Goal: Information Seeking & Learning: Learn about a topic

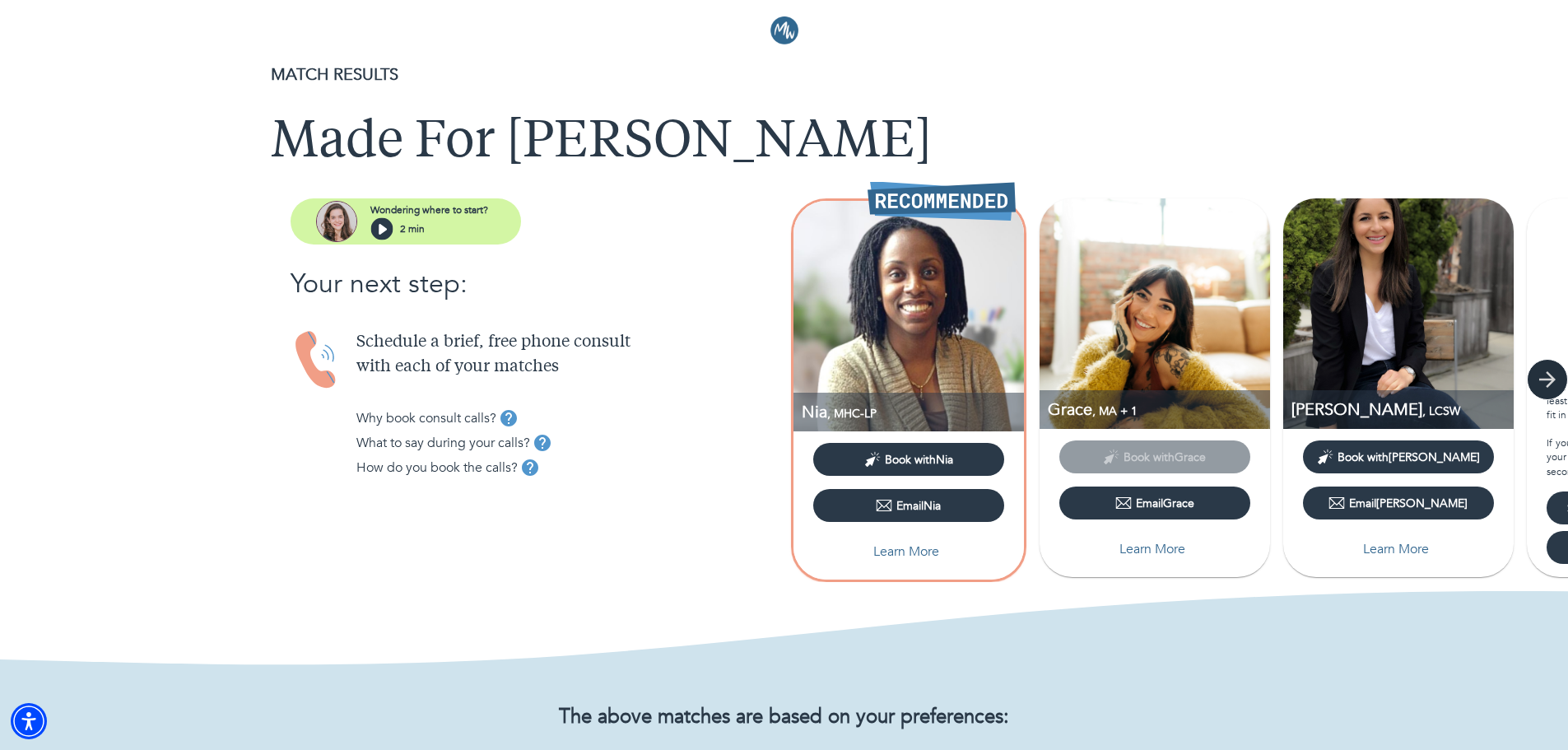
click at [771, 366] on button "button" at bounding box center [1547, 379] width 41 height 41
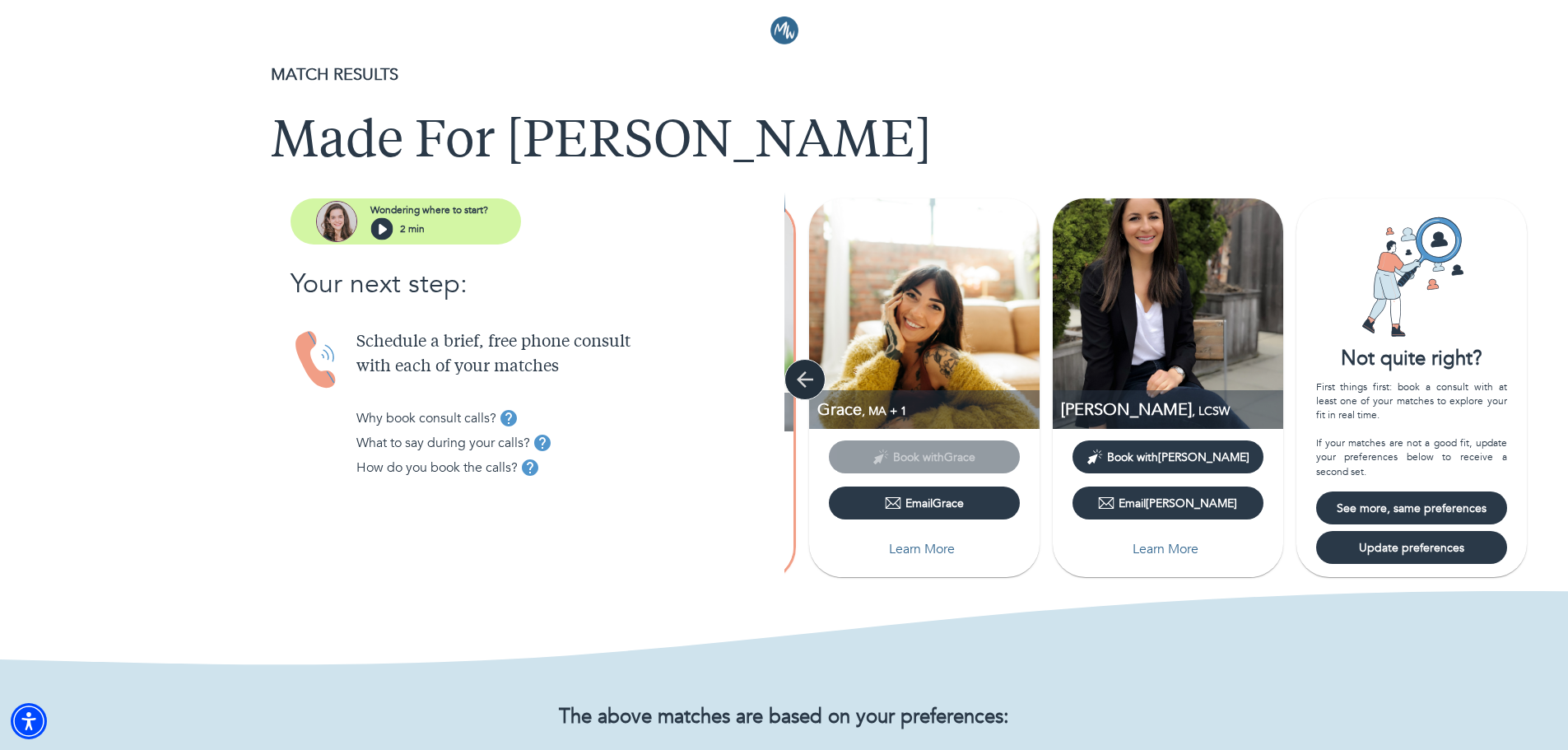
click at [771, 378] on icon "button" at bounding box center [806, 380] width 25 height 25
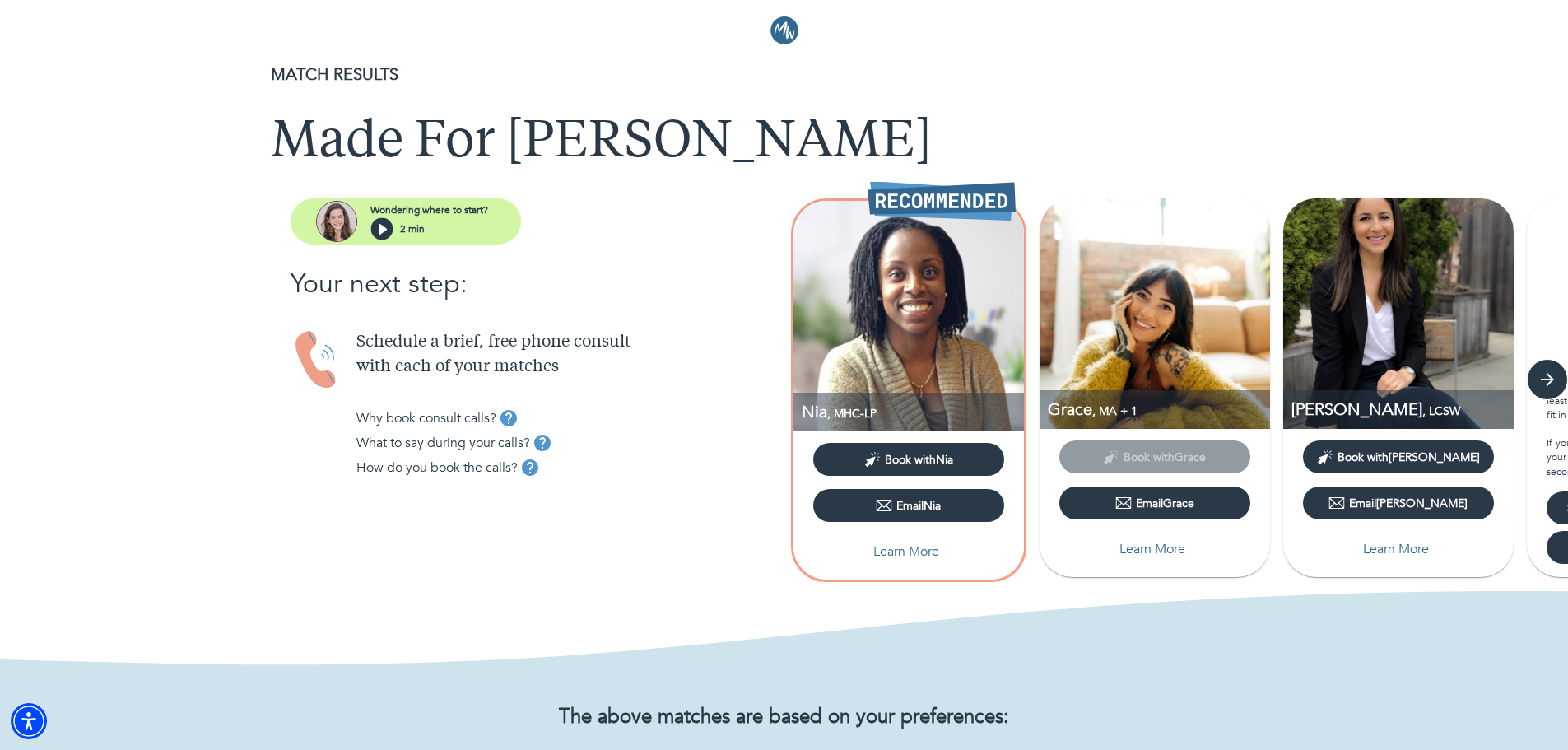
click at [771, 339] on img at bounding box center [1398, 313] width 231 height 231
click at [771, 552] on p "Learn More" at bounding box center [1396, 549] width 66 height 20
select select "6"
select select "2"
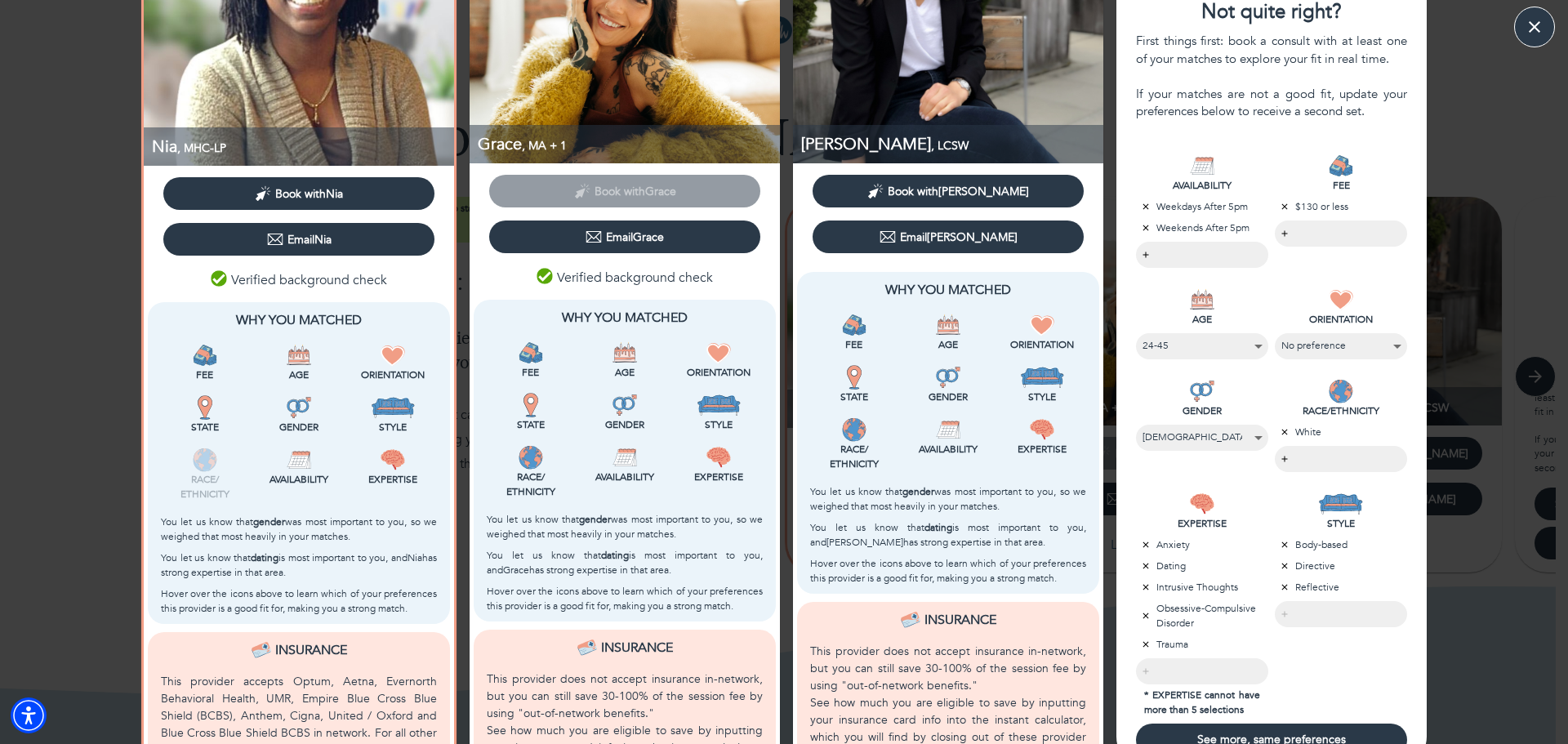
scroll to position [245, 0]
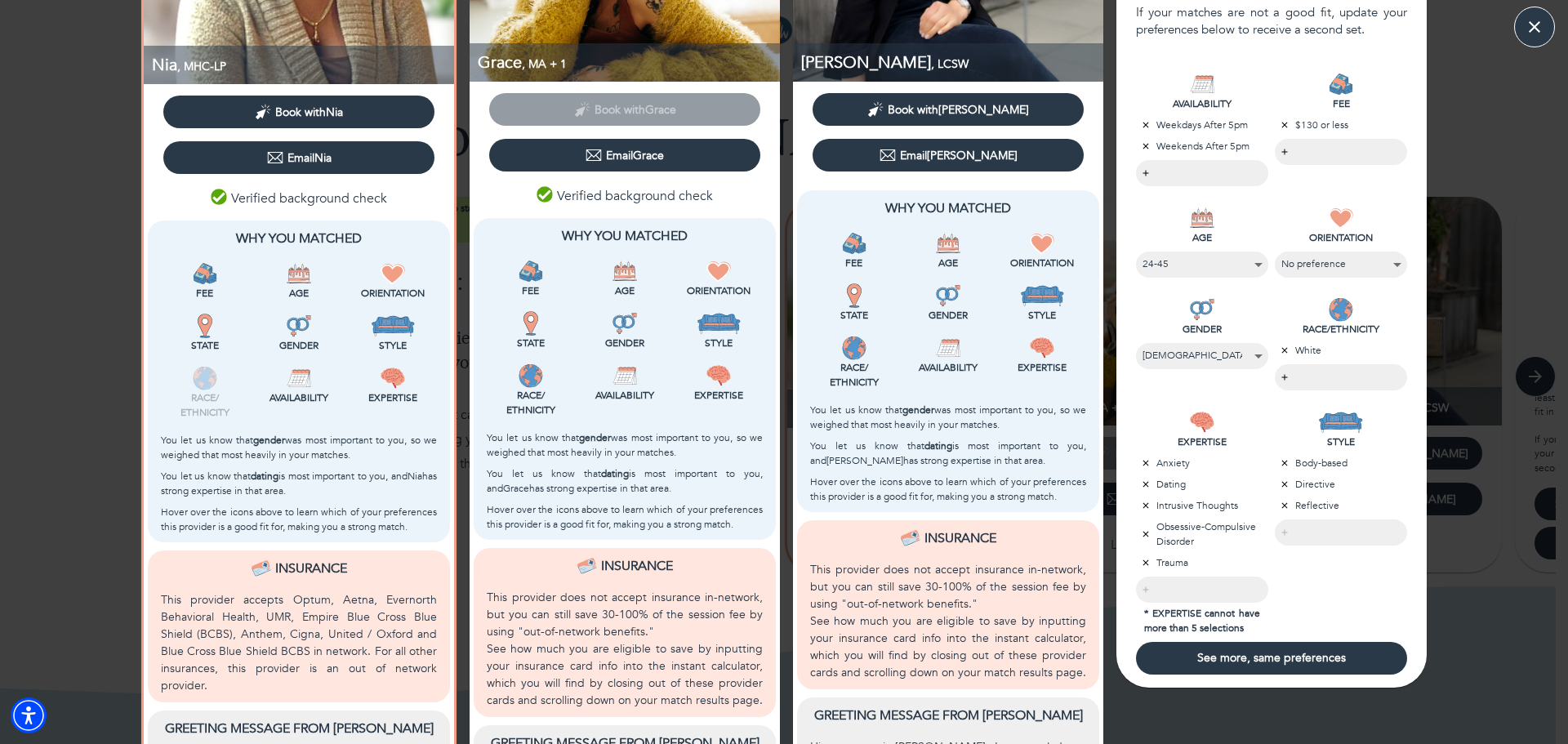
click at [765, 608] on div "Not quite right? First things first: book a consult with at least one of your m…" at bounding box center [1272, 376] width 324 height 1209
click at [765, 17] on icon "button" at bounding box center [1535, 27] width 25 height 25
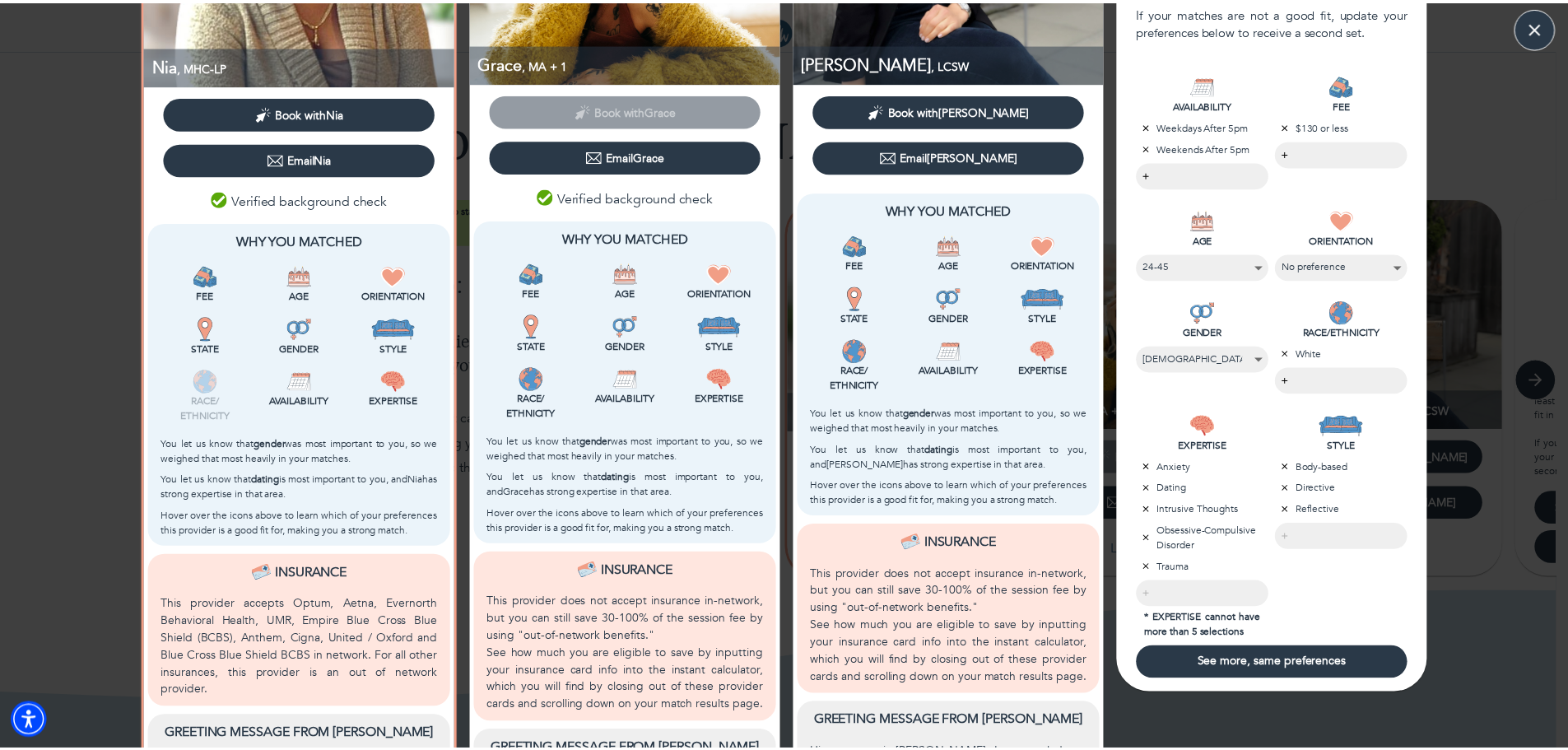
scroll to position [0, 0]
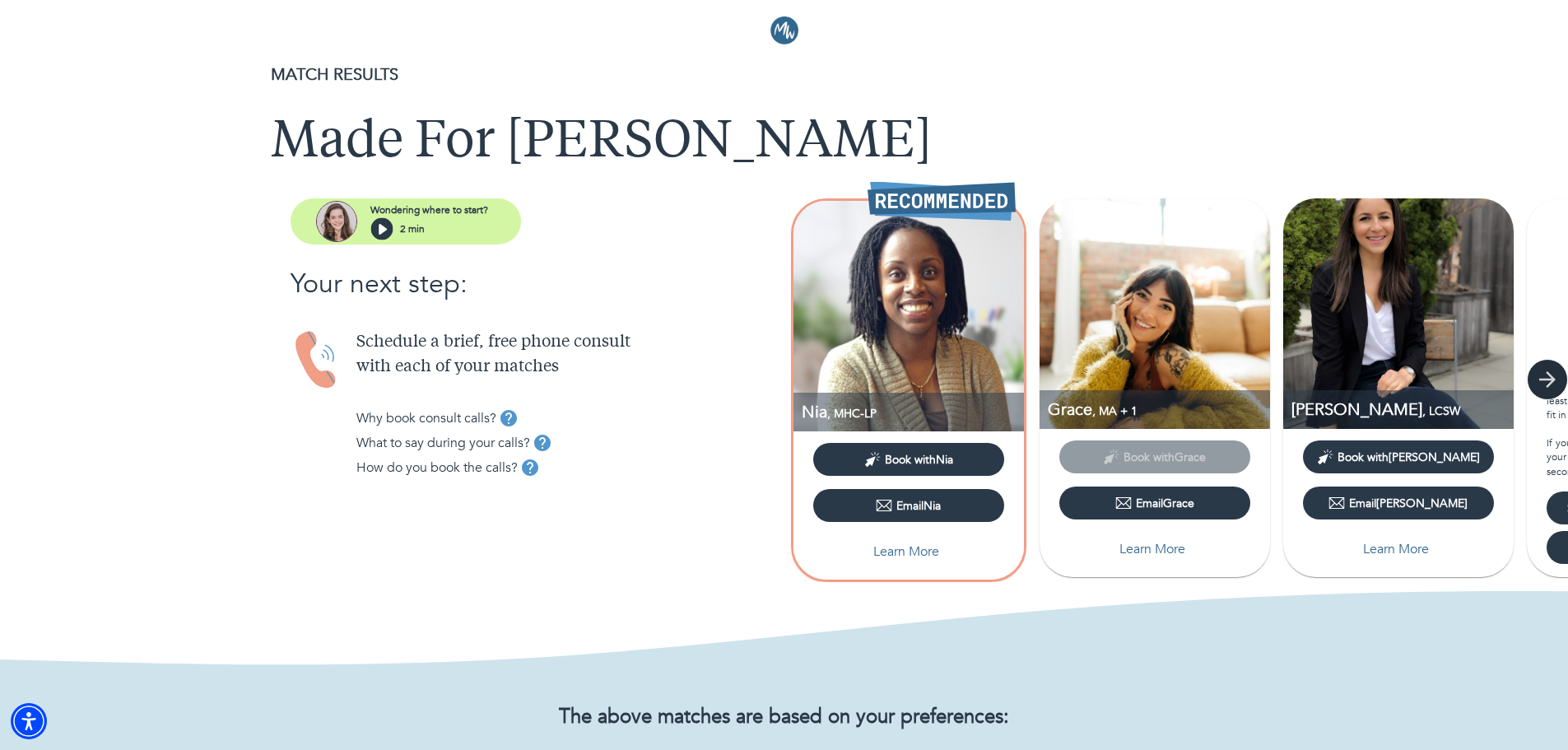
click at [771, 374] on icon "button" at bounding box center [1548, 380] width 17 height 17
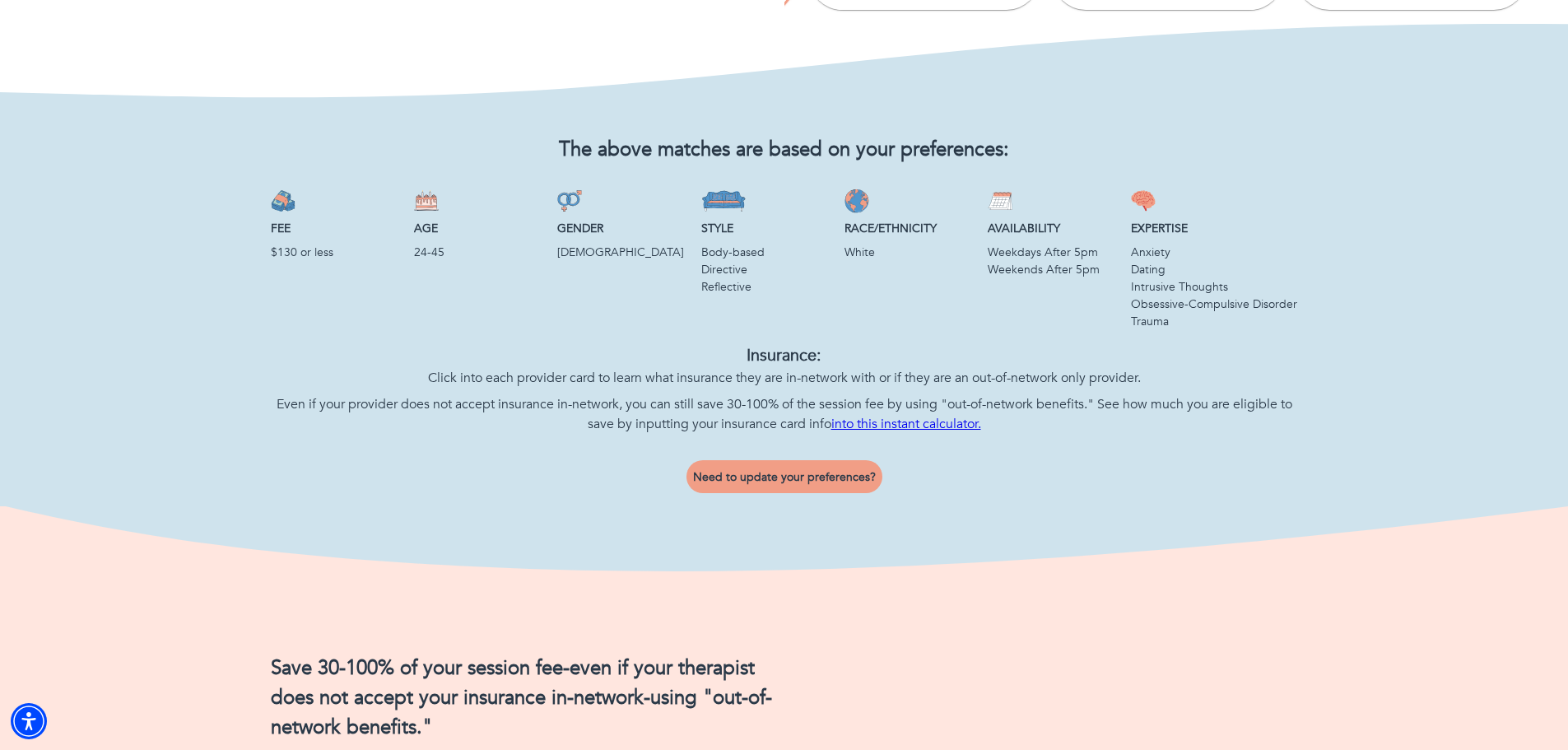
scroll to position [576, 0]
